Goal: Task Accomplishment & Management: Manage account settings

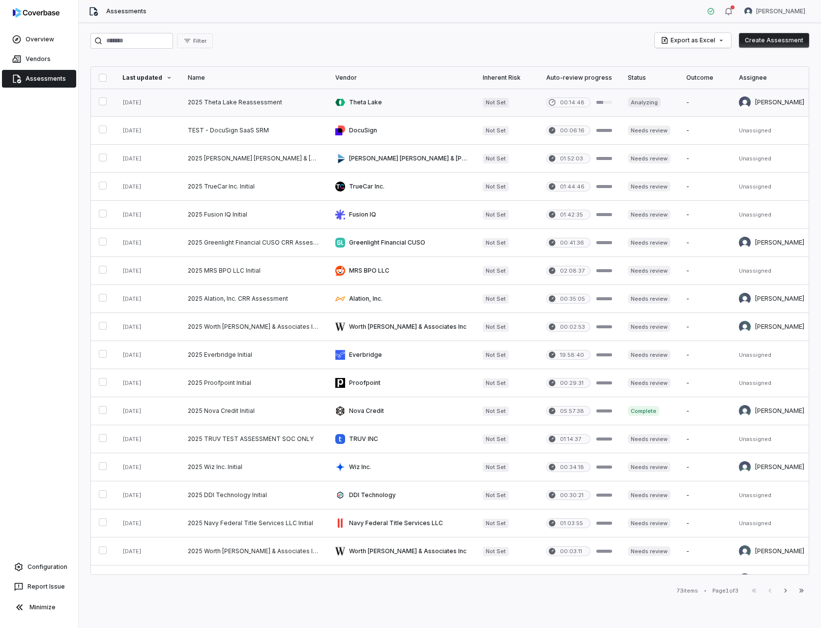
click at [251, 90] on link at bounding box center [254, 103] width 148 height 28
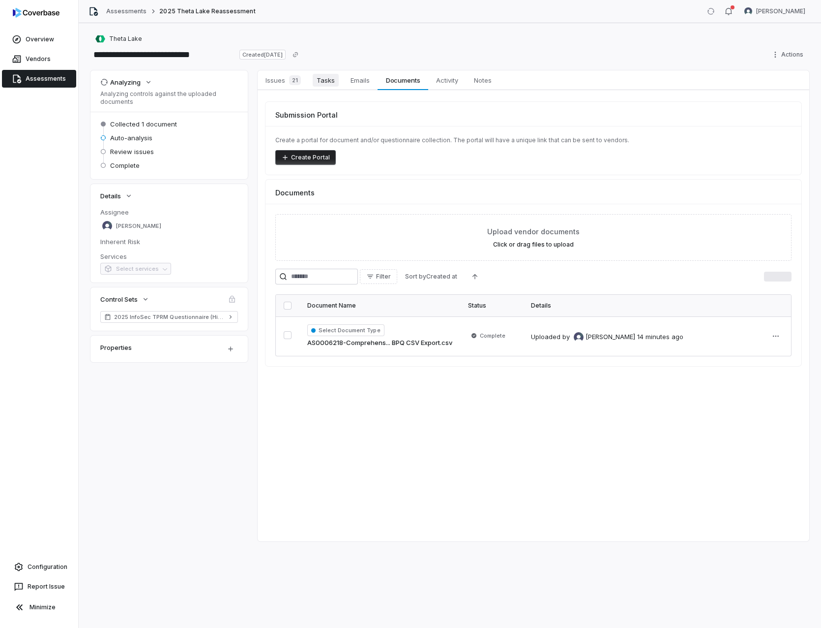
click at [321, 82] on span "Tasks" at bounding box center [326, 80] width 26 height 13
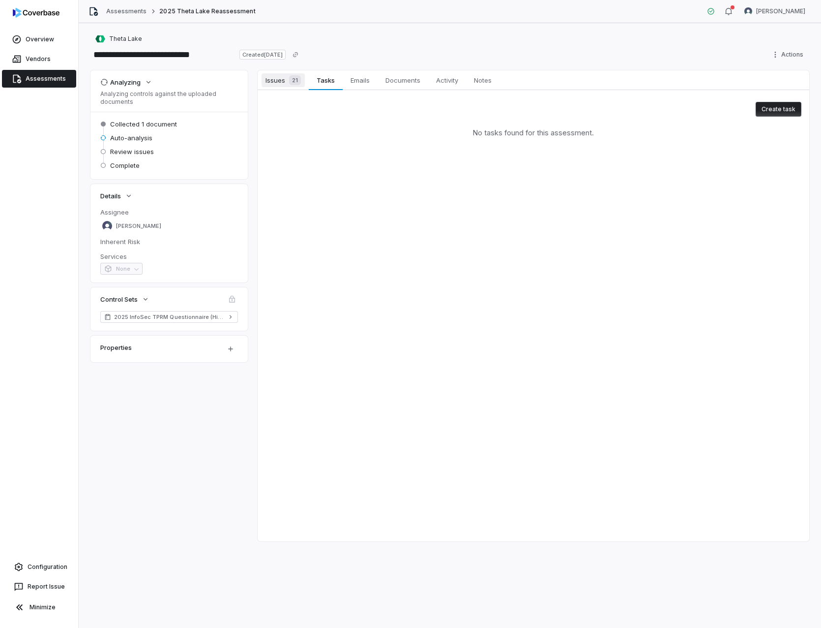
click at [280, 83] on span "Issues 21" at bounding box center [283, 80] width 43 height 14
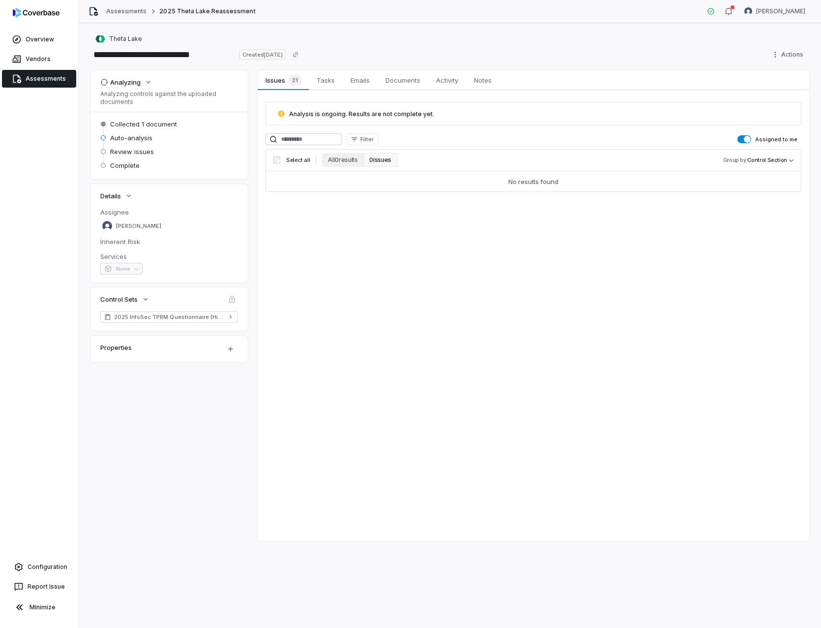
click at [747, 140] on span "button" at bounding box center [747, 139] width 7 height 7
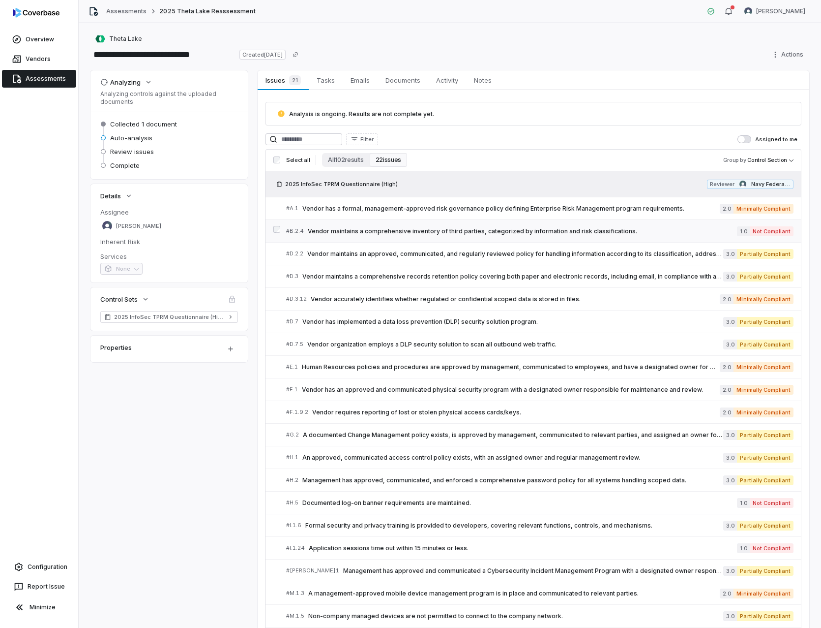
click at [537, 228] on span "Vendor maintains a comprehensive inventory of third parties, categorized by inf…" at bounding box center [522, 231] width 429 height 8
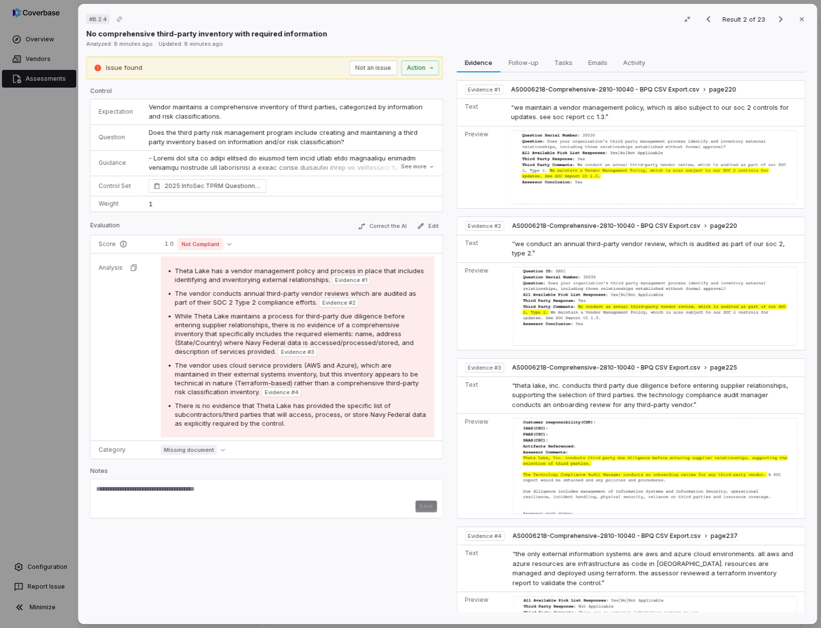
scroll to position [165, 0]
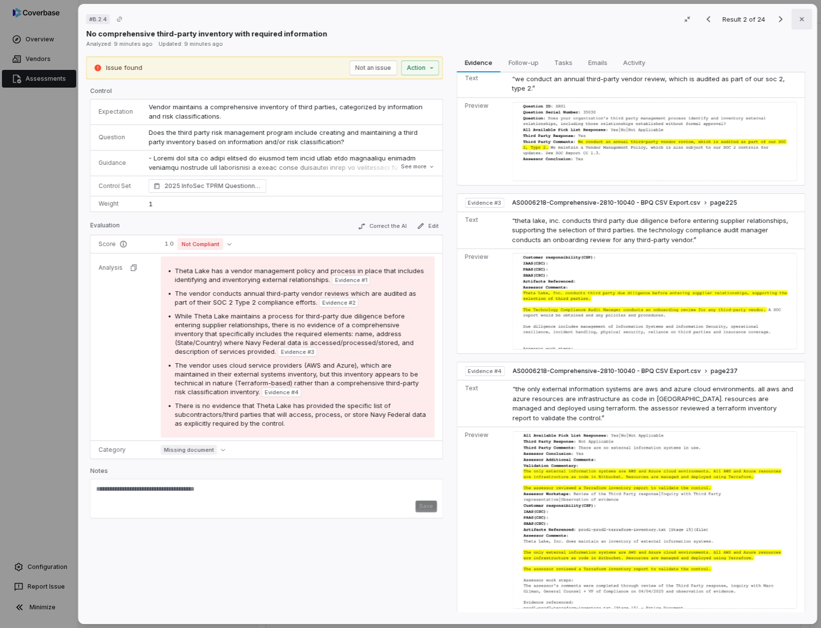
click at [799, 18] on icon "button" at bounding box center [802, 19] width 8 height 8
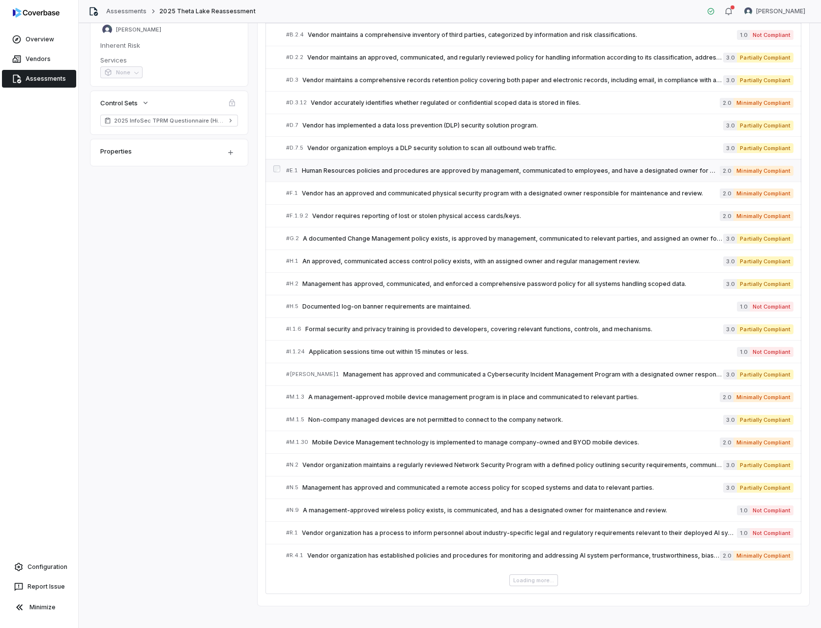
scroll to position [206, 0]
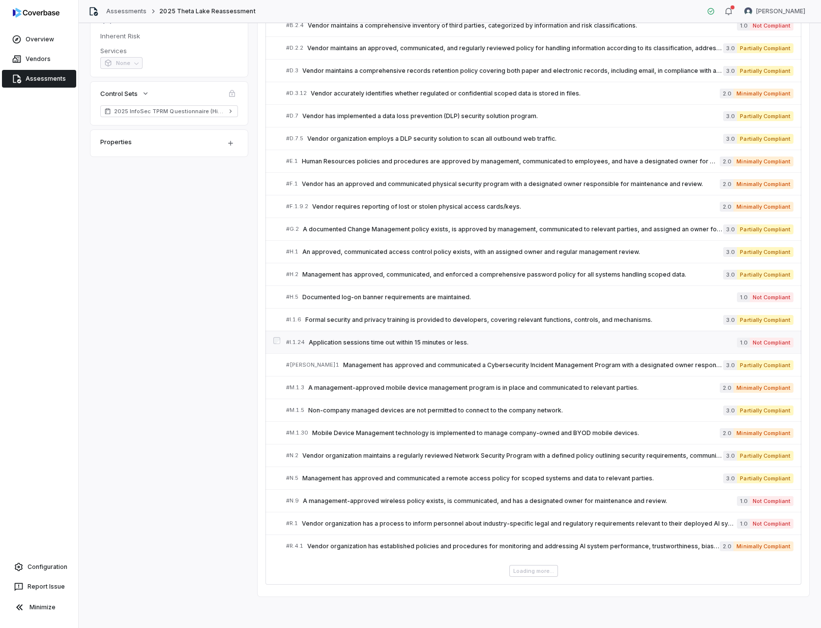
click at [441, 342] on span "Application sessions time out within 15 minutes or less." at bounding box center [523, 342] width 428 height 8
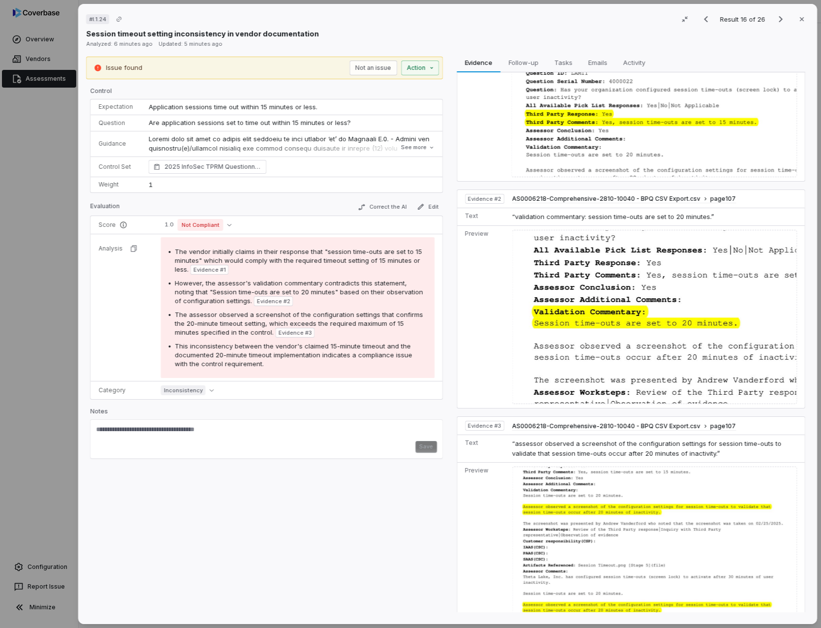
scroll to position [112, 0]
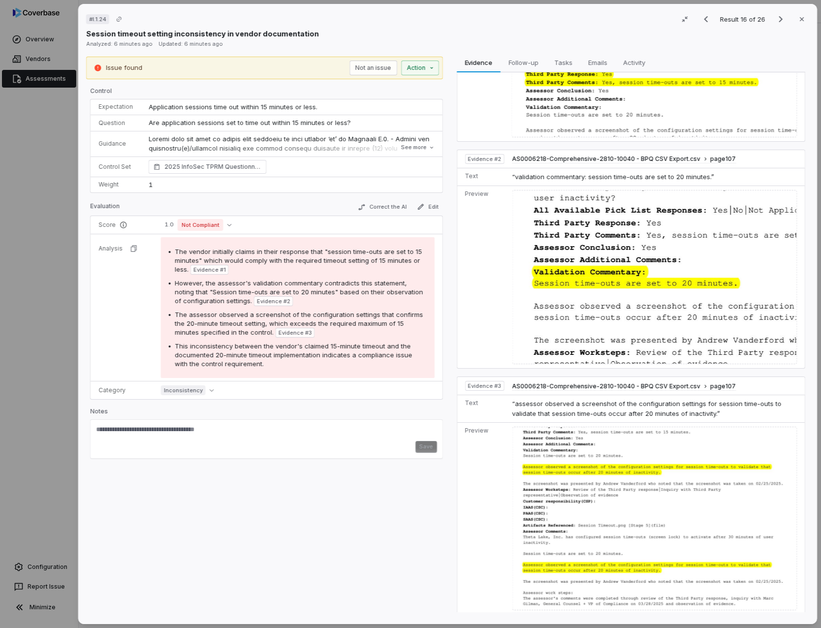
drag, startPoint x: 540, startPoint y: 359, endPoint x: 399, endPoint y: 489, distance: 191.8
click at [399, 489] on div "Issue found Not an issue Action Control Expectation Application sessions time o…" at bounding box center [264, 337] width 357 height 560
click at [793, 19] on button "Close" at bounding box center [802, 19] width 21 height 21
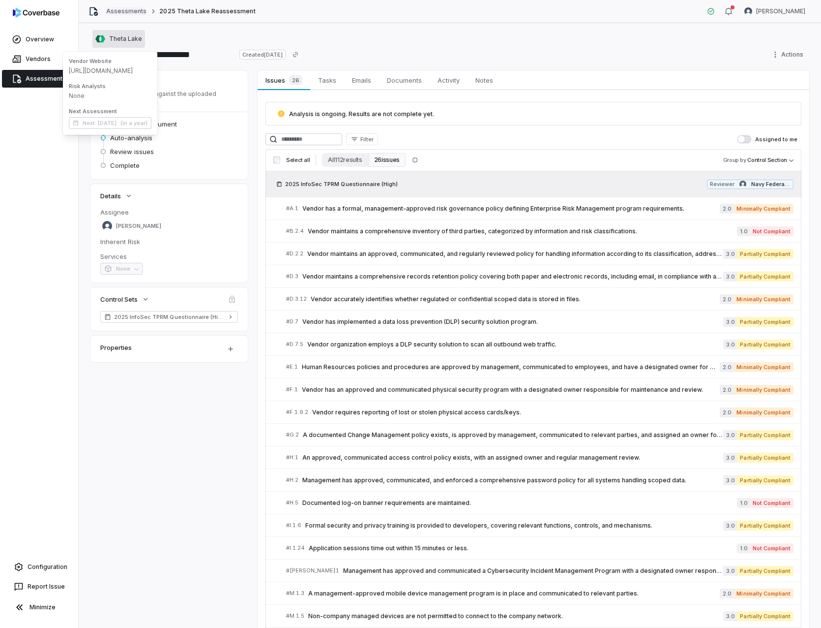
click at [129, 15] on link "Assessments" at bounding box center [126, 11] width 40 height 8
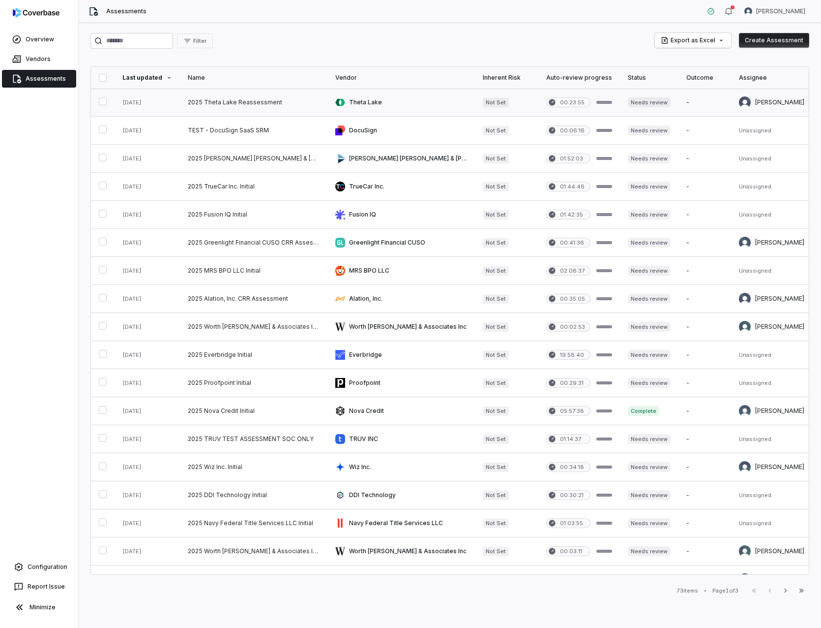
drag, startPoint x: 249, startPoint y: 106, endPoint x: 276, endPoint y: 104, distance: 27.1
click at [249, 106] on link at bounding box center [254, 103] width 148 height 28
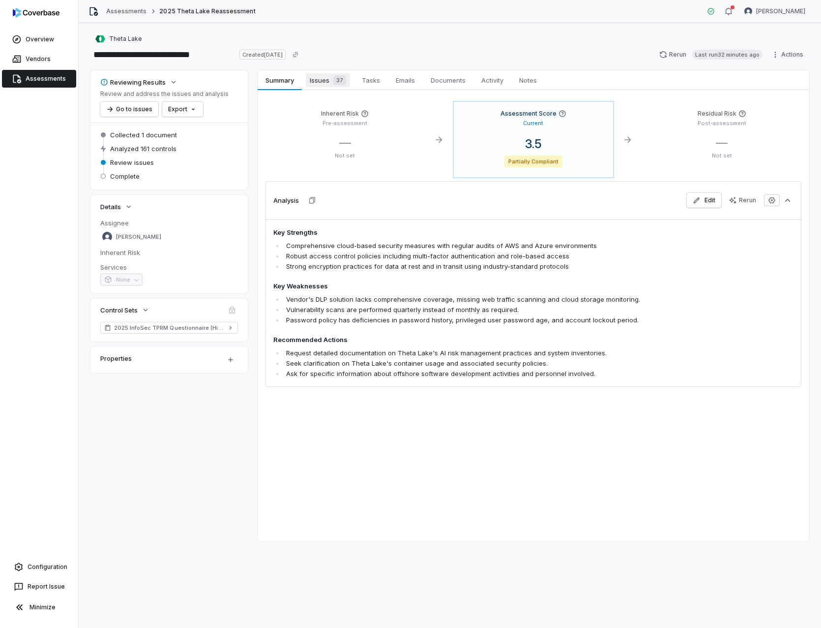
click at [327, 76] on span "Issues 37" at bounding box center [328, 80] width 44 height 14
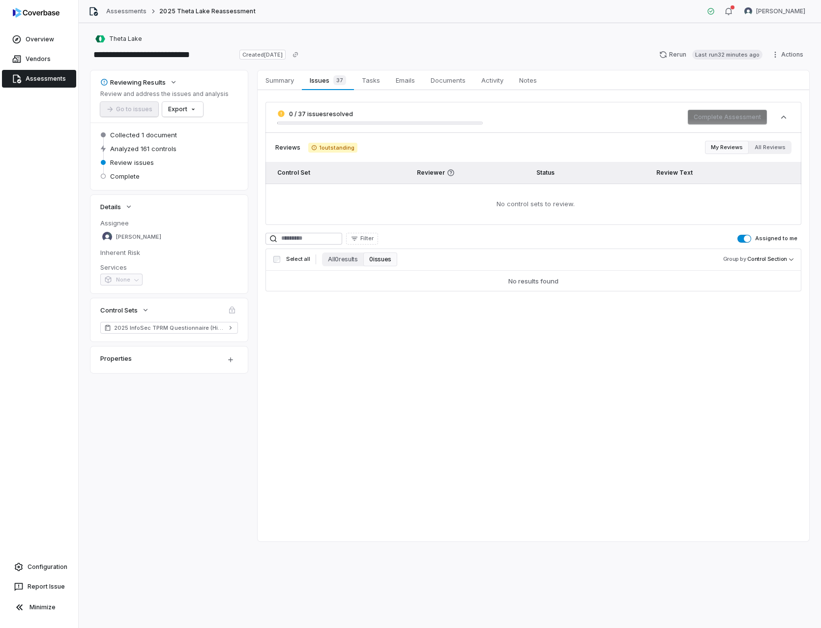
click at [750, 237] on span "button" at bounding box center [747, 238] width 7 height 7
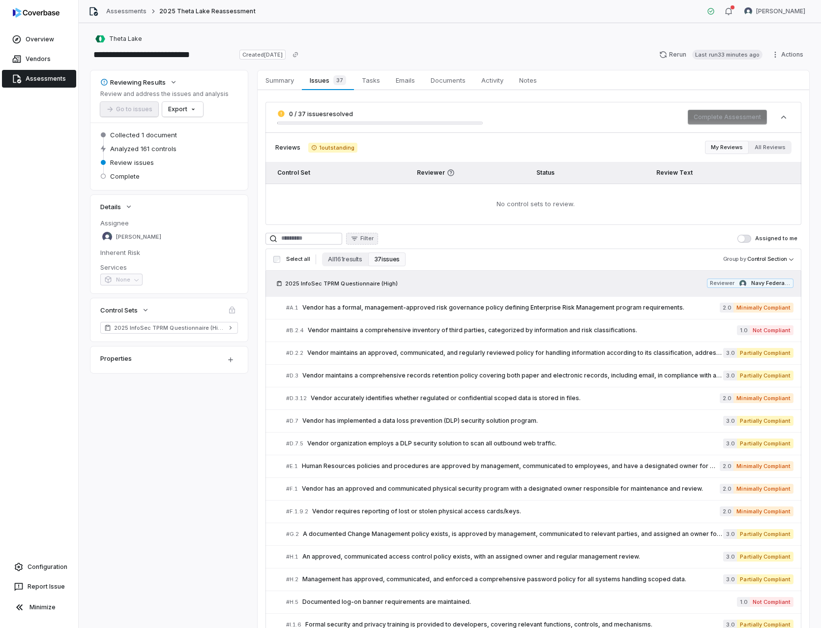
click at [374, 240] on span "Filter" at bounding box center [367, 238] width 13 height 7
click at [427, 236] on html "**********" at bounding box center [410, 314] width 821 height 628
click at [391, 259] on button "37 issues" at bounding box center [386, 259] width 37 height 14
click at [355, 261] on button "All 161 results" at bounding box center [345, 259] width 46 height 14
